Goal: Register for event/course

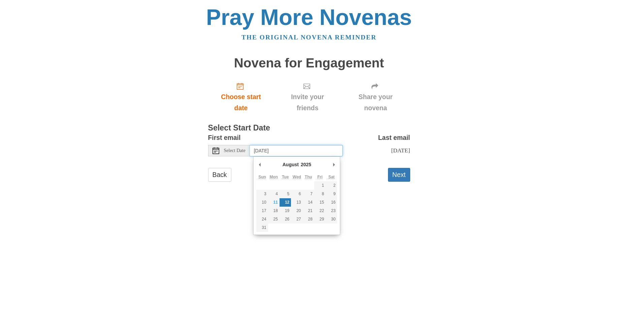
click at [289, 149] on input "Tuesday, August 12th" at bounding box center [296, 150] width 93 height 11
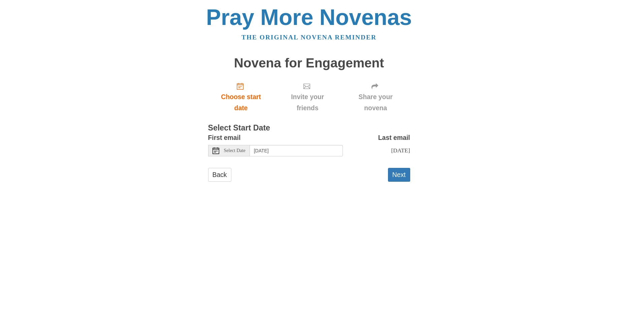
click at [241, 151] on span "Select Date" at bounding box center [235, 150] width 22 height 5
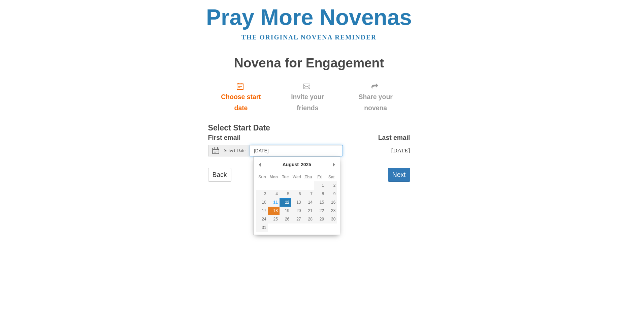
type input "Monday, August 18th"
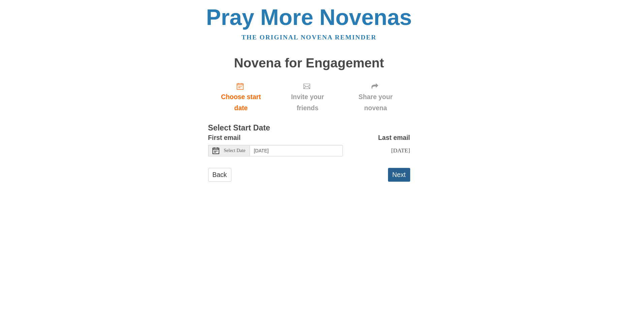
click at [399, 181] on button "Next" at bounding box center [399, 175] width 22 height 14
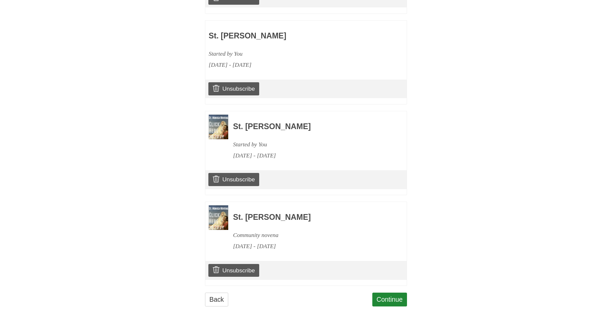
scroll to position [403, 0]
click at [393, 295] on link "Continue" at bounding box center [389, 299] width 35 height 14
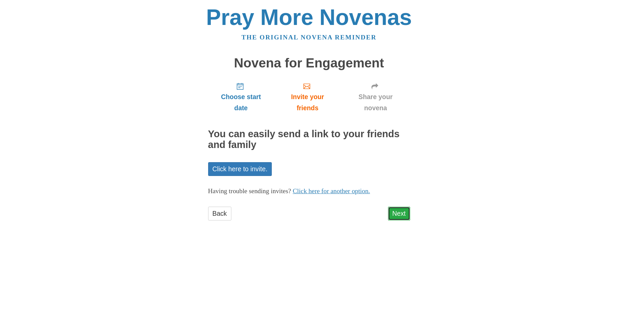
click at [400, 212] on link "Next" at bounding box center [399, 213] width 22 height 14
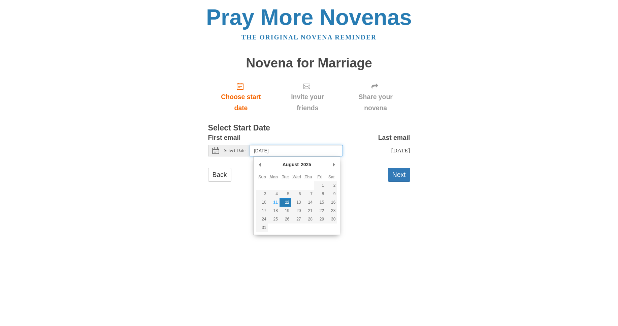
click at [324, 152] on input "[DATE]" at bounding box center [296, 150] width 93 height 11
type input "[DATE]"
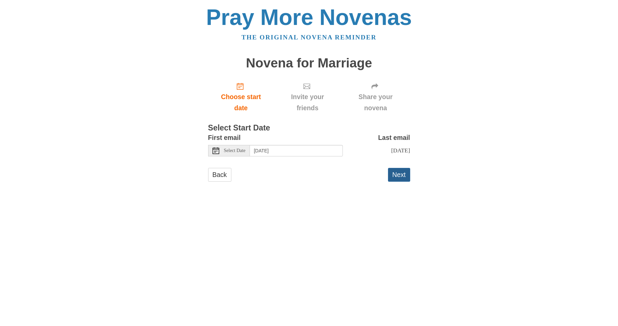
click at [400, 179] on button "Next" at bounding box center [399, 175] width 22 height 14
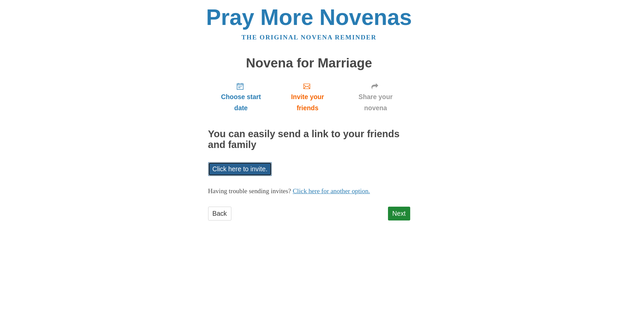
click at [258, 167] on link "Click here to invite." at bounding box center [240, 169] width 64 height 14
click at [399, 208] on link "Next" at bounding box center [399, 213] width 22 height 14
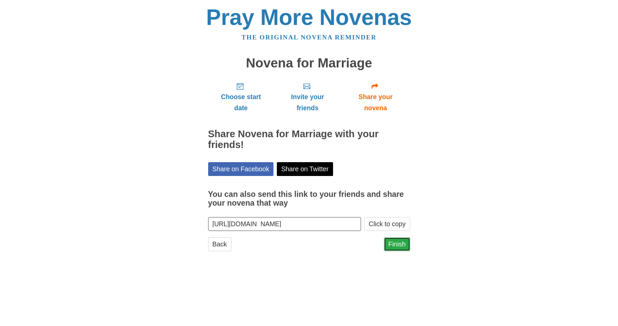
click at [398, 242] on link "Finish" at bounding box center [397, 244] width 26 height 14
